Goal: Find specific fact: Find specific fact

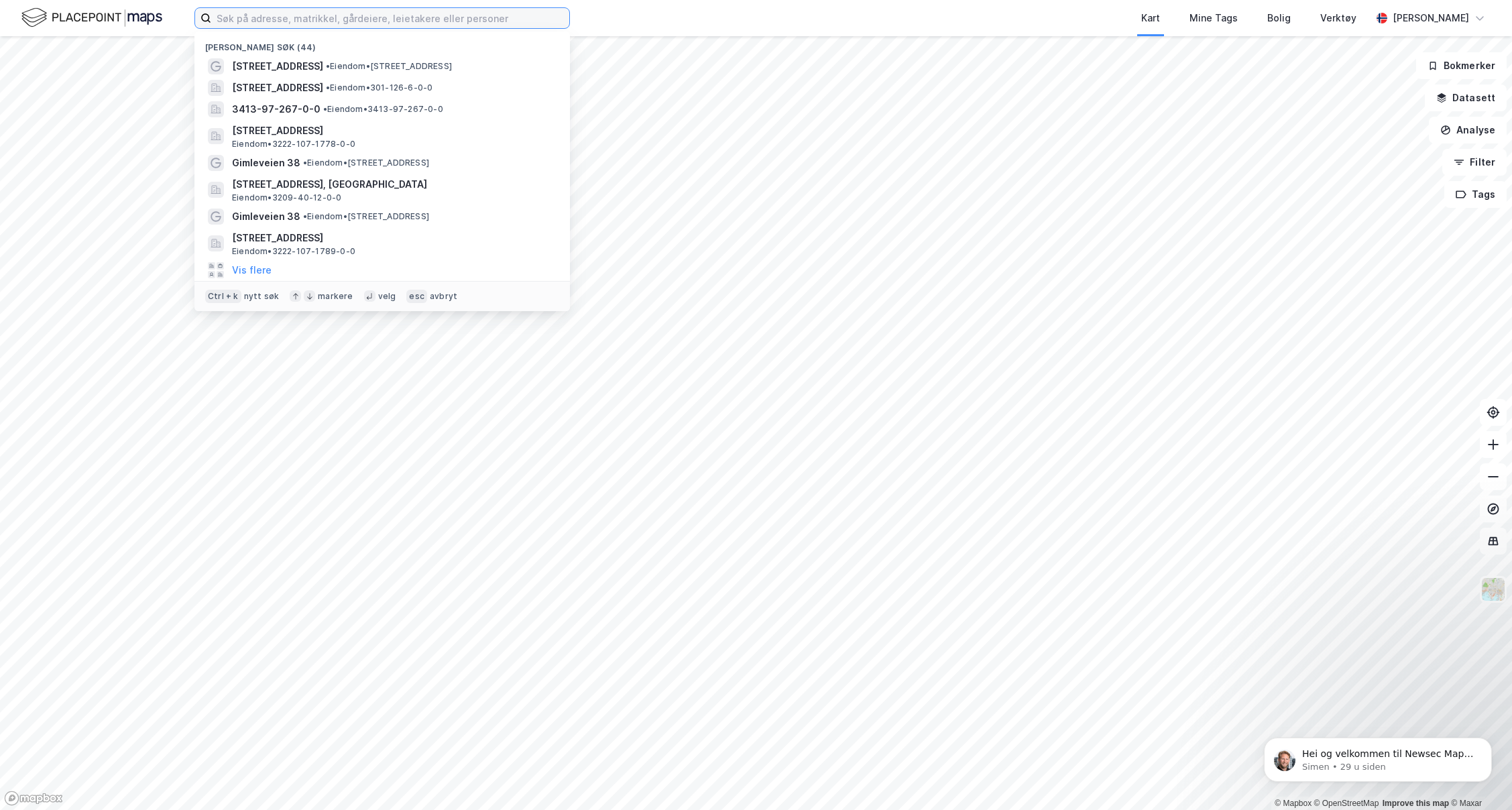
click at [471, 25] on input at bounding box center [391, 17] width 358 height 20
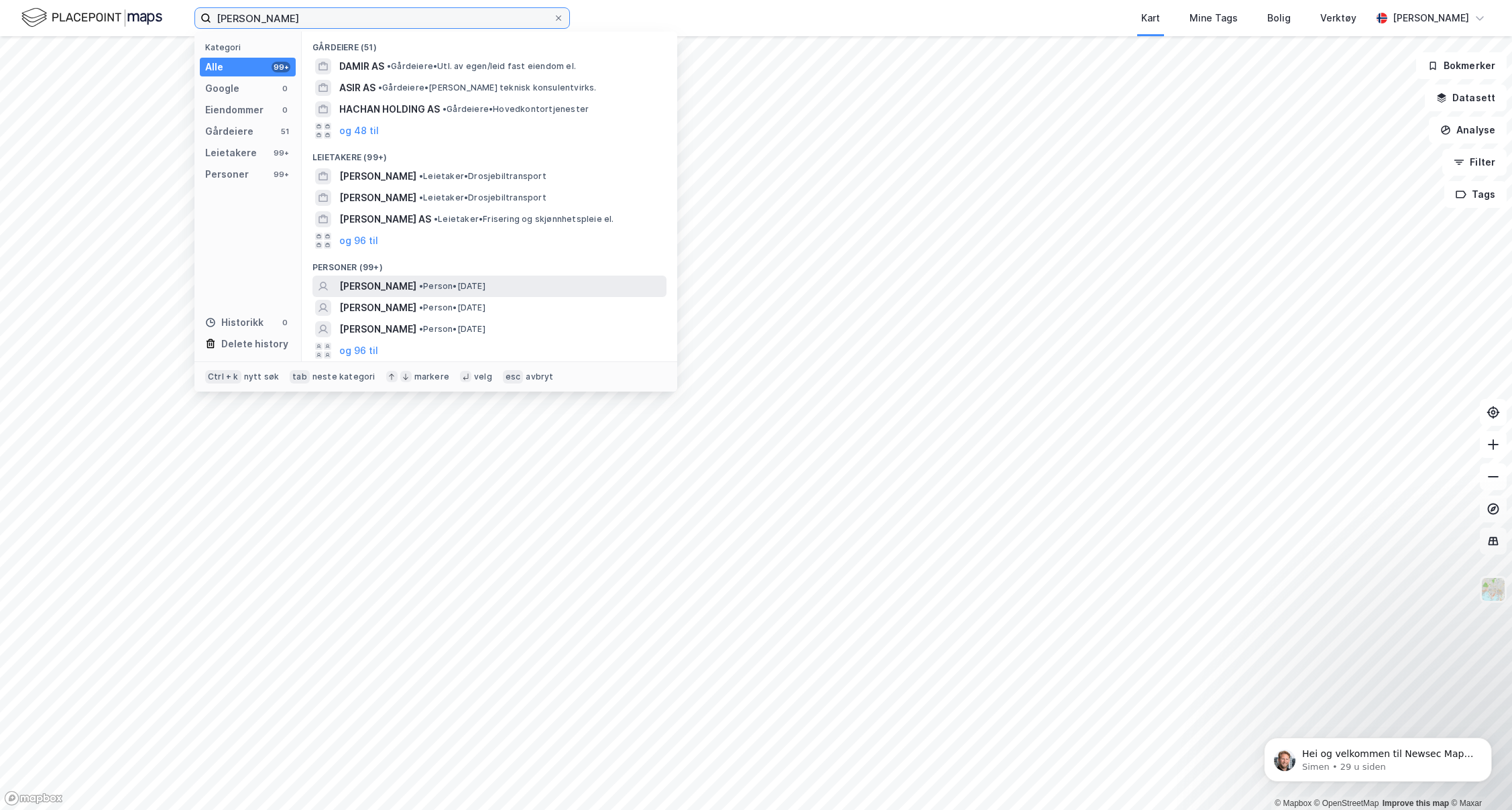
type input "[PERSON_NAME]"
click at [405, 285] on span "[PERSON_NAME]" at bounding box center [377, 286] width 77 height 16
